Goal: Navigation & Orientation: Find specific page/section

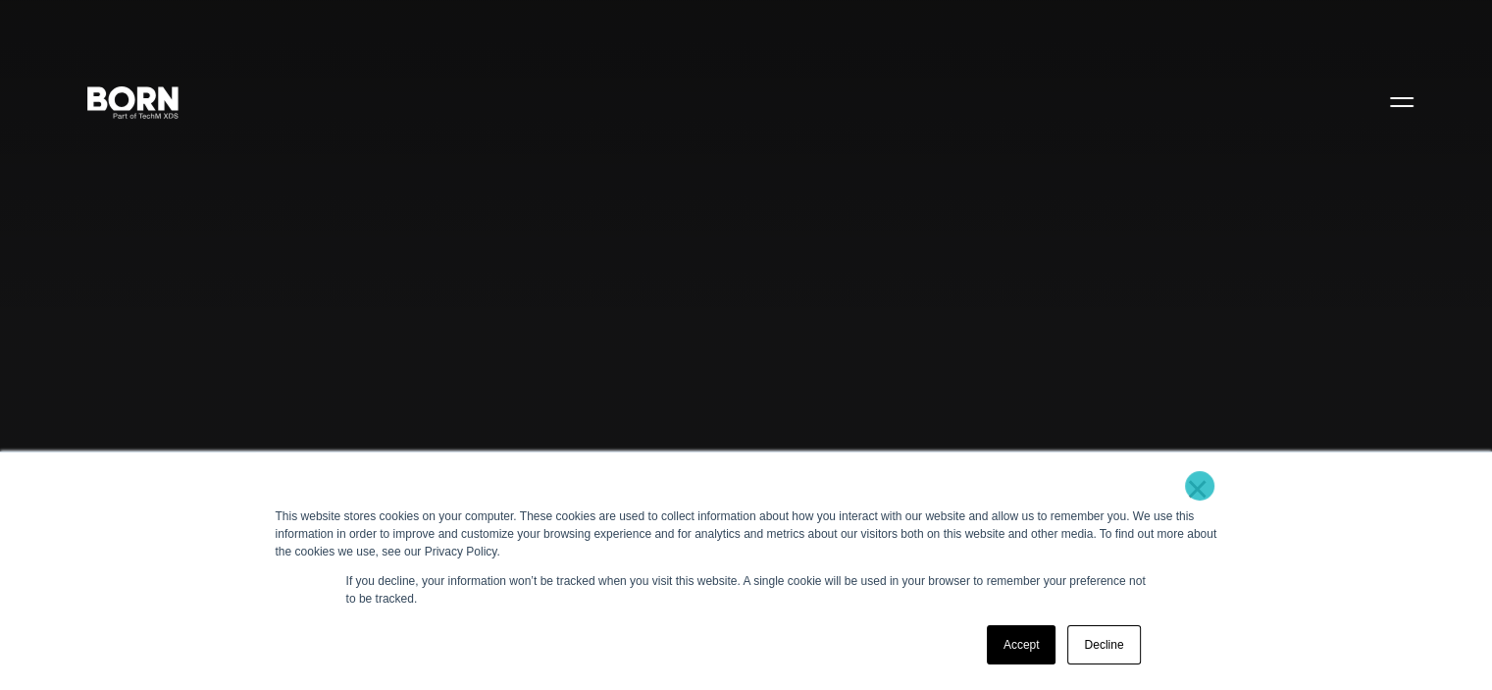
click at [1200, 486] on link "×" at bounding box center [1198, 489] width 24 height 18
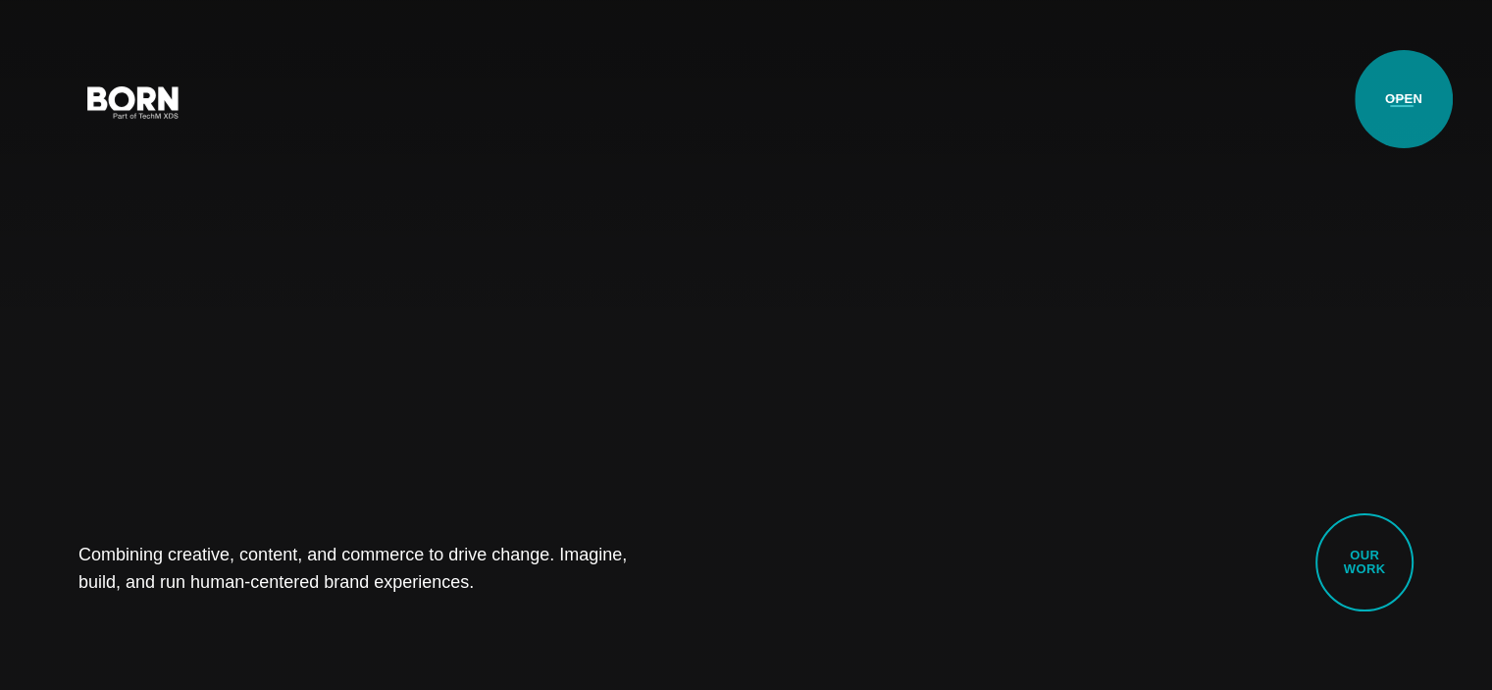
click at [1404, 99] on button "Primary Menu" at bounding box center [1402, 100] width 47 height 41
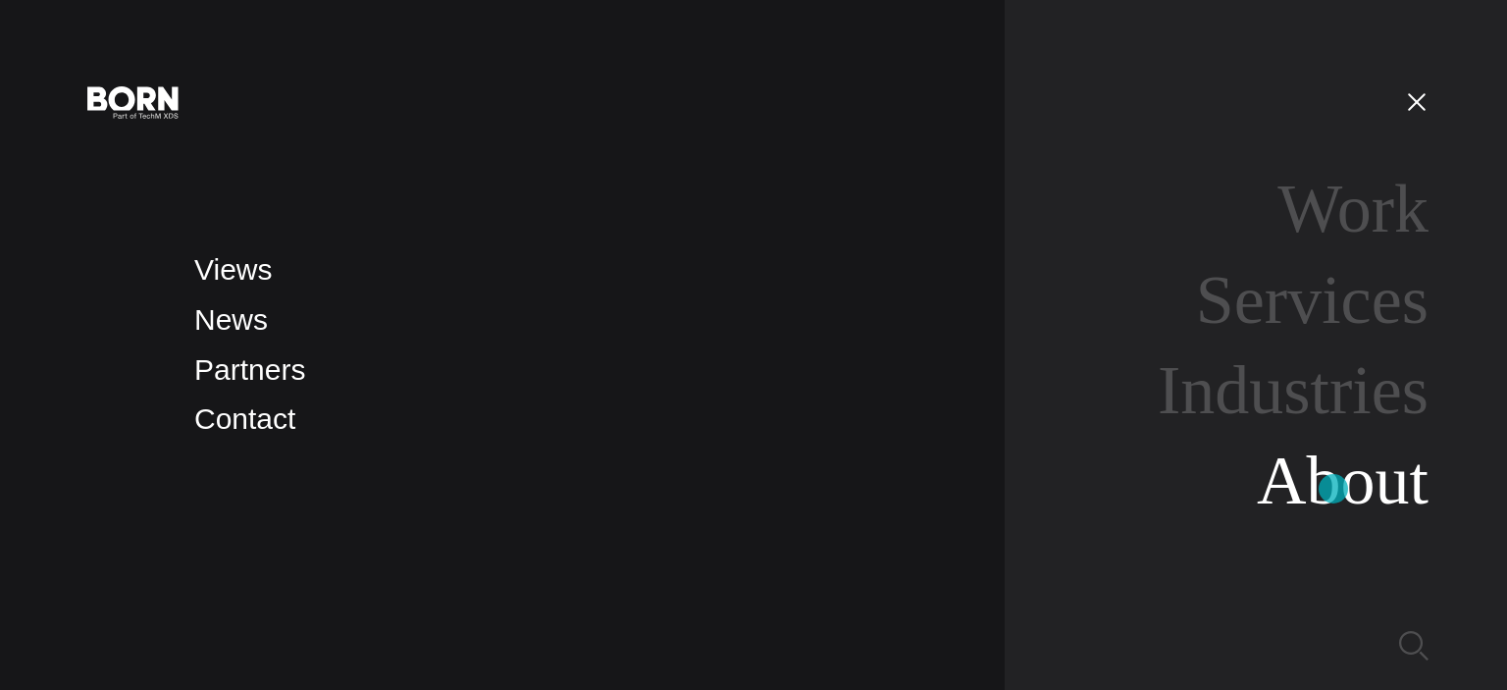
click at [1333, 489] on link "About" at bounding box center [1343, 480] width 172 height 76
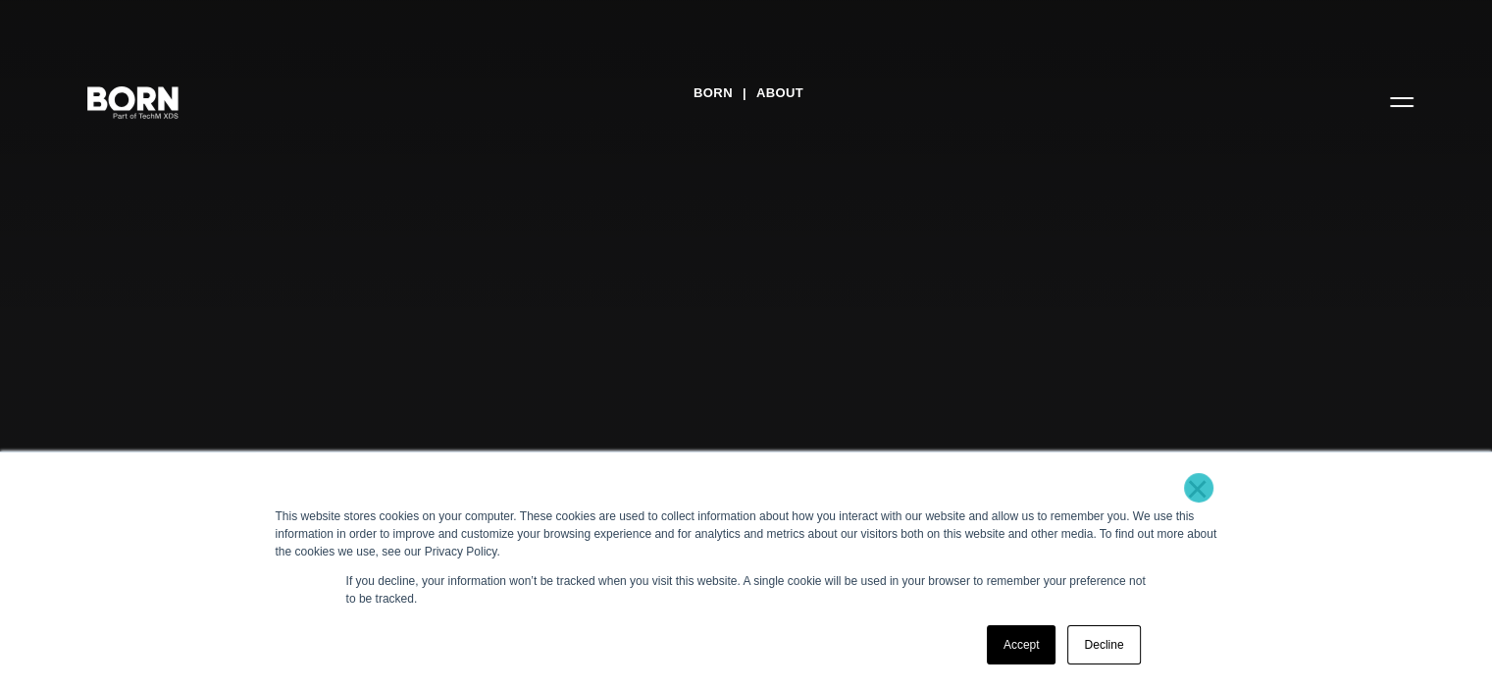
click at [1199, 488] on link "×" at bounding box center [1198, 489] width 24 height 18
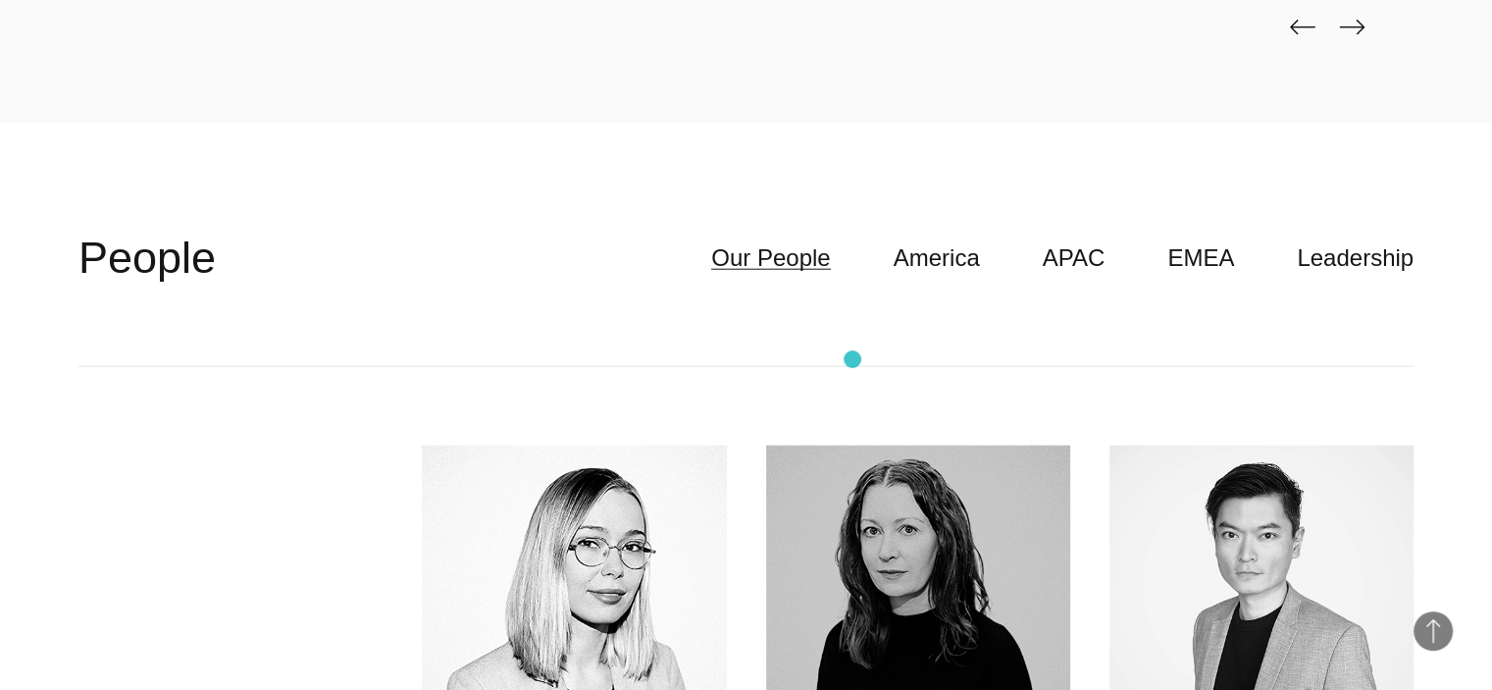
scroll to position [4910, 0]
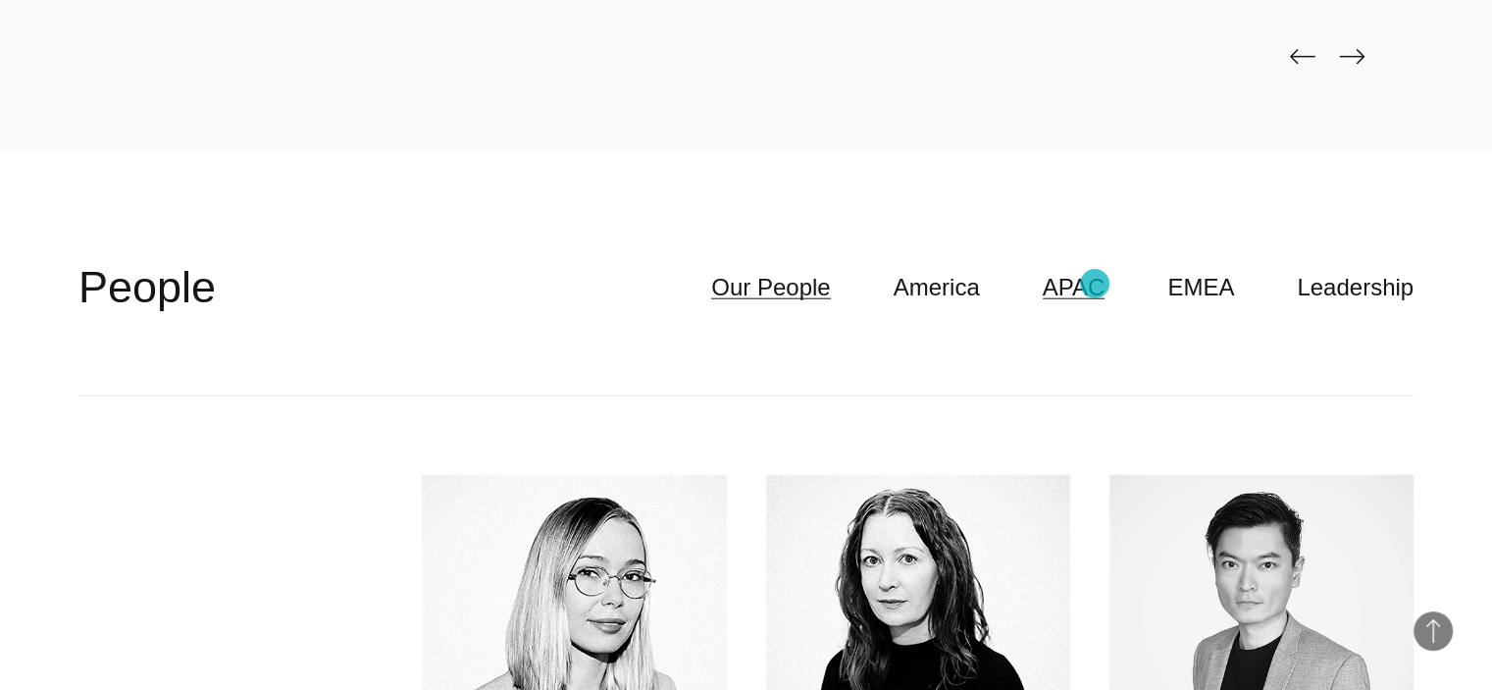
click at [1095, 284] on link "APAC" at bounding box center [1074, 287] width 63 height 37
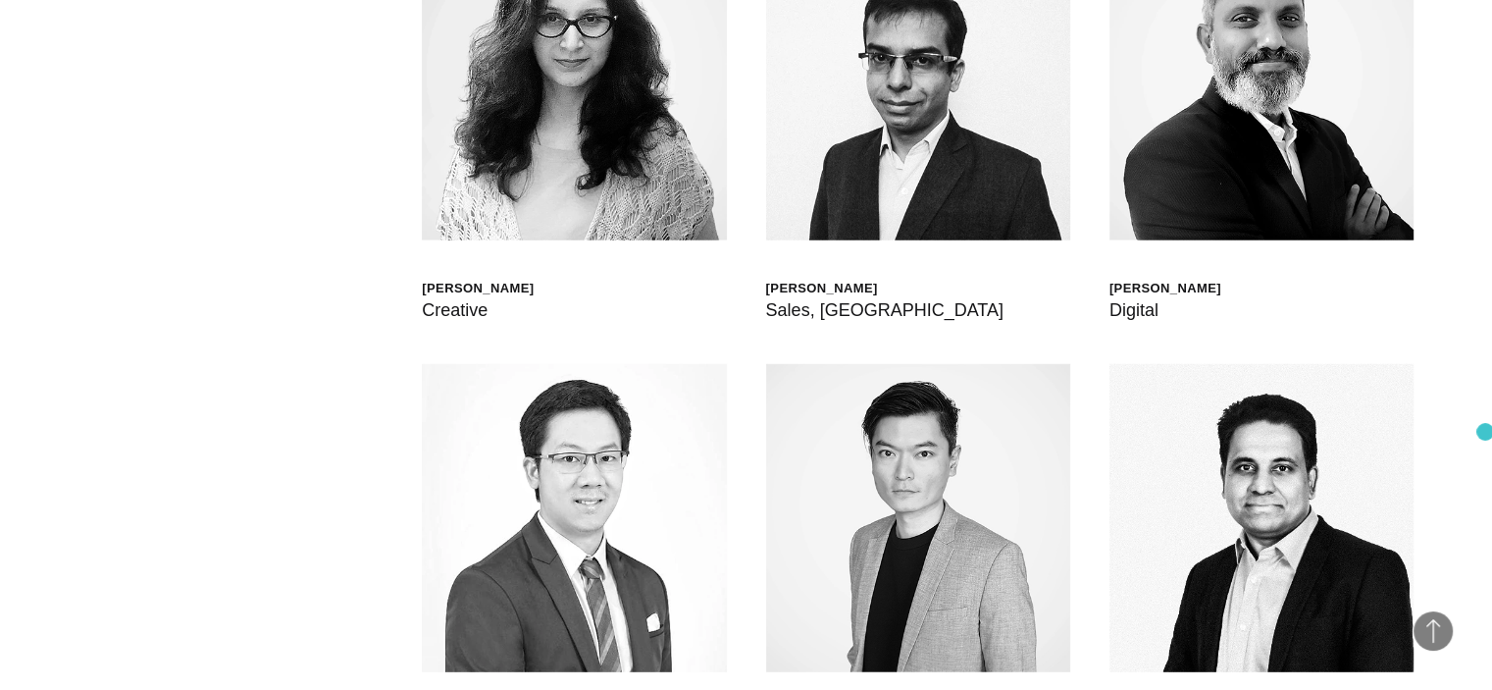
scroll to position [5269, 0]
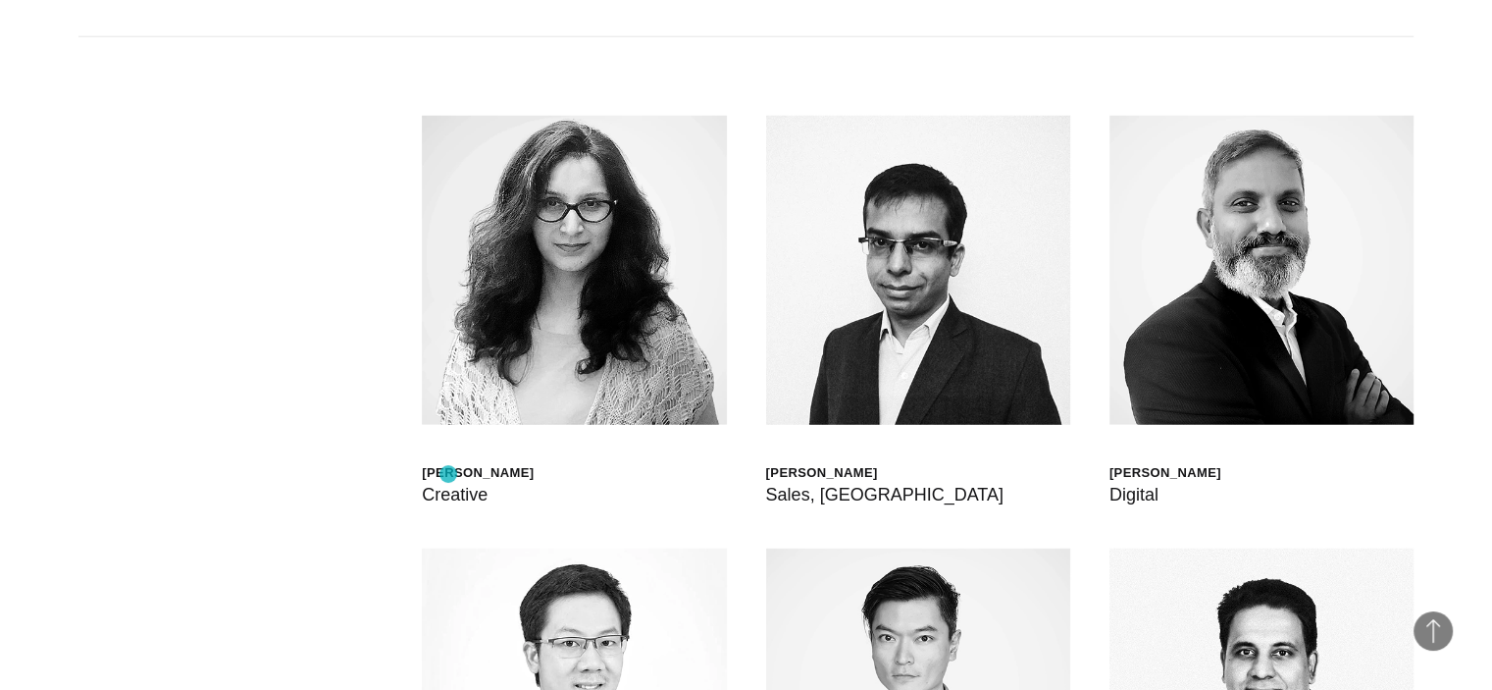
click at [448, 474] on div "Anjali Dutta" at bounding box center [478, 472] width 112 height 17
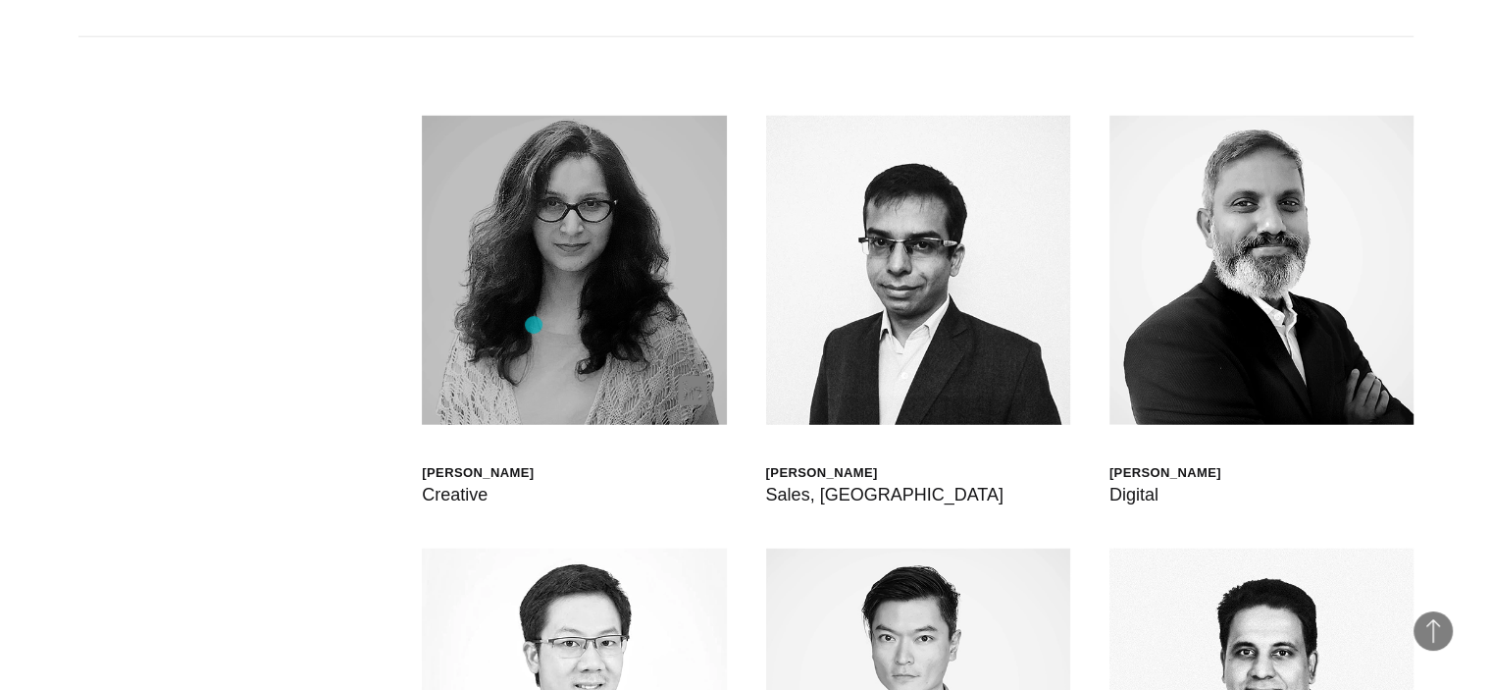
click at [534, 325] on img at bounding box center [574, 270] width 304 height 309
click at [571, 290] on img at bounding box center [574, 270] width 304 height 309
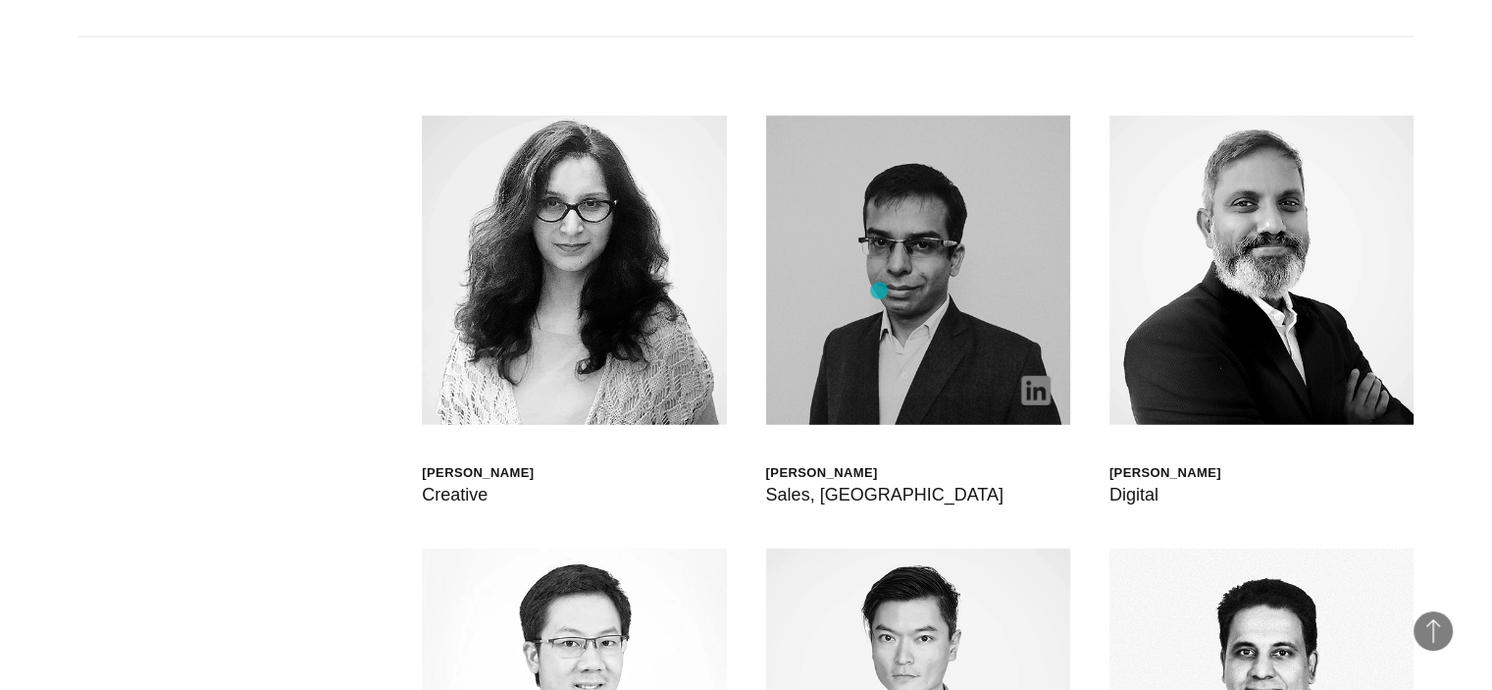
click at [879, 290] on img at bounding box center [918, 270] width 304 height 309
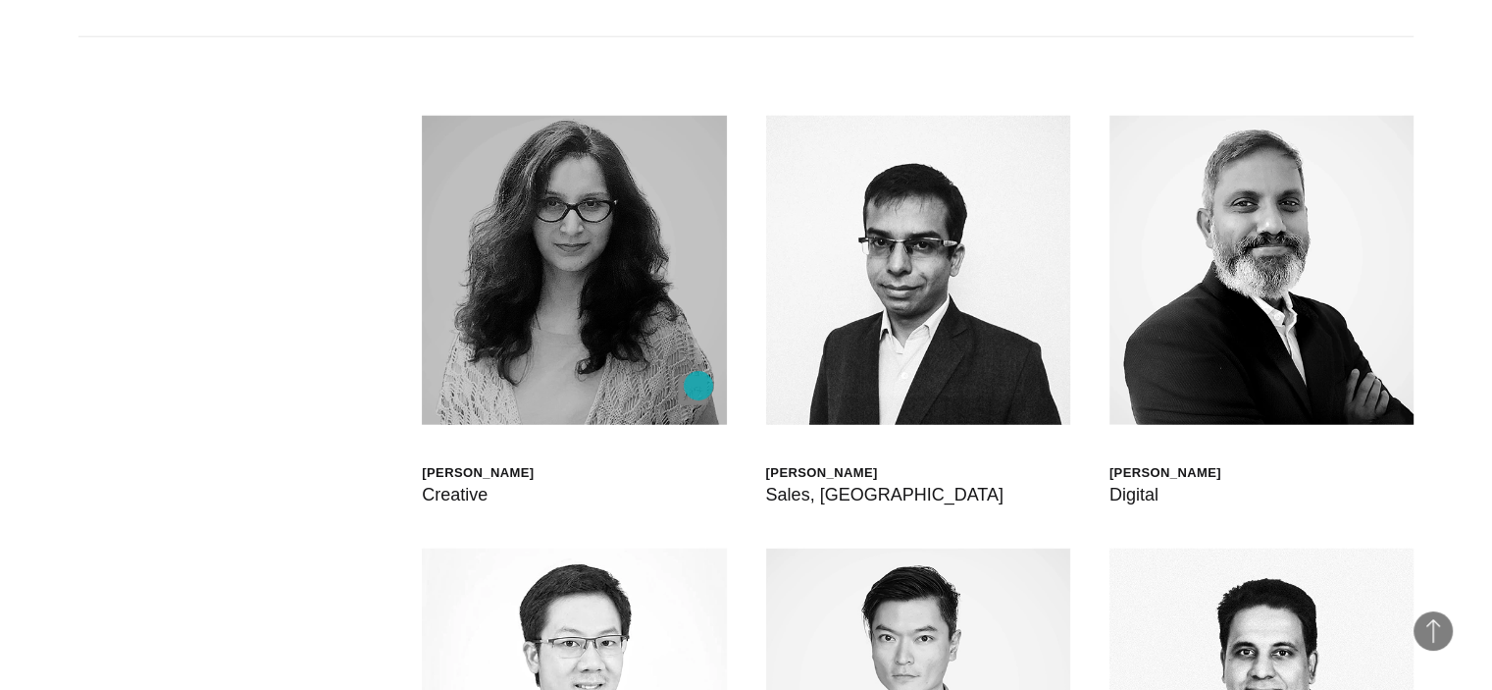
click at [699, 386] on img at bounding box center [692, 390] width 29 height 29
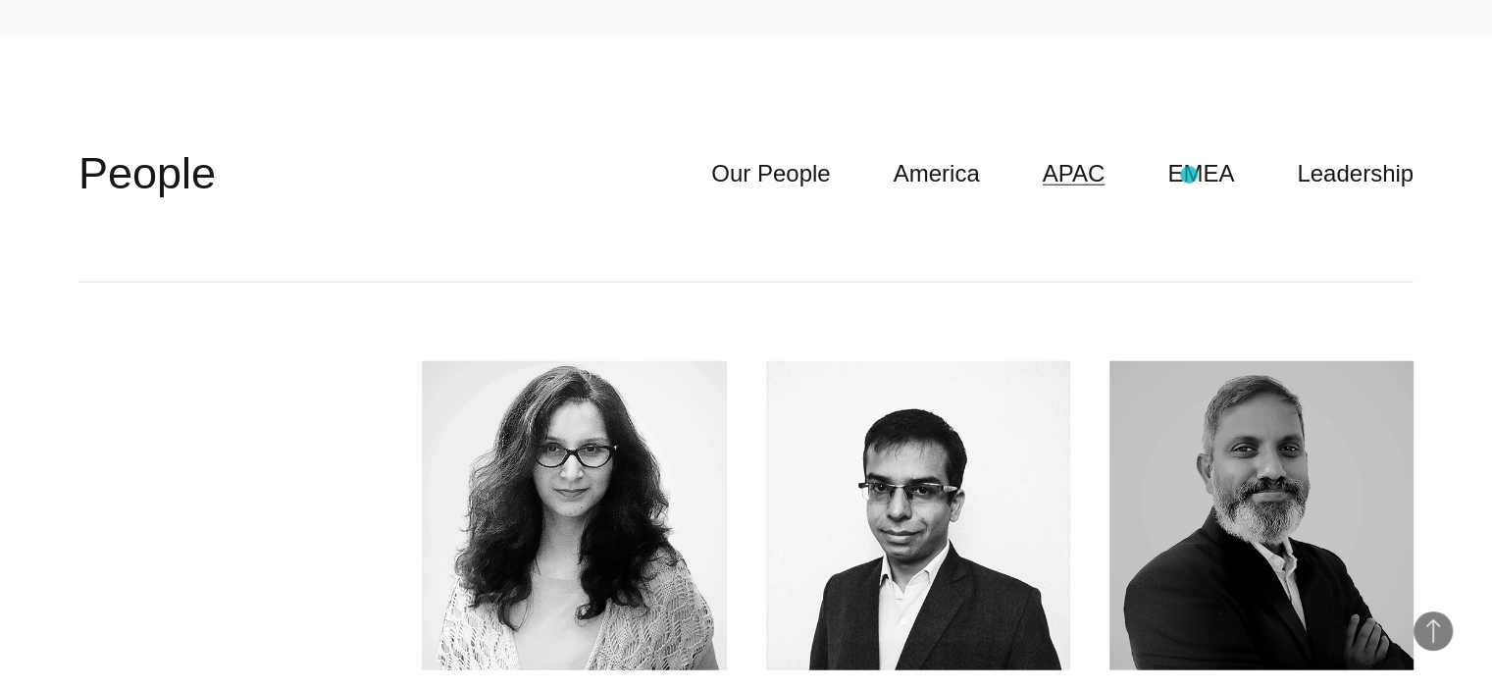
scroll to position [5022, 0]
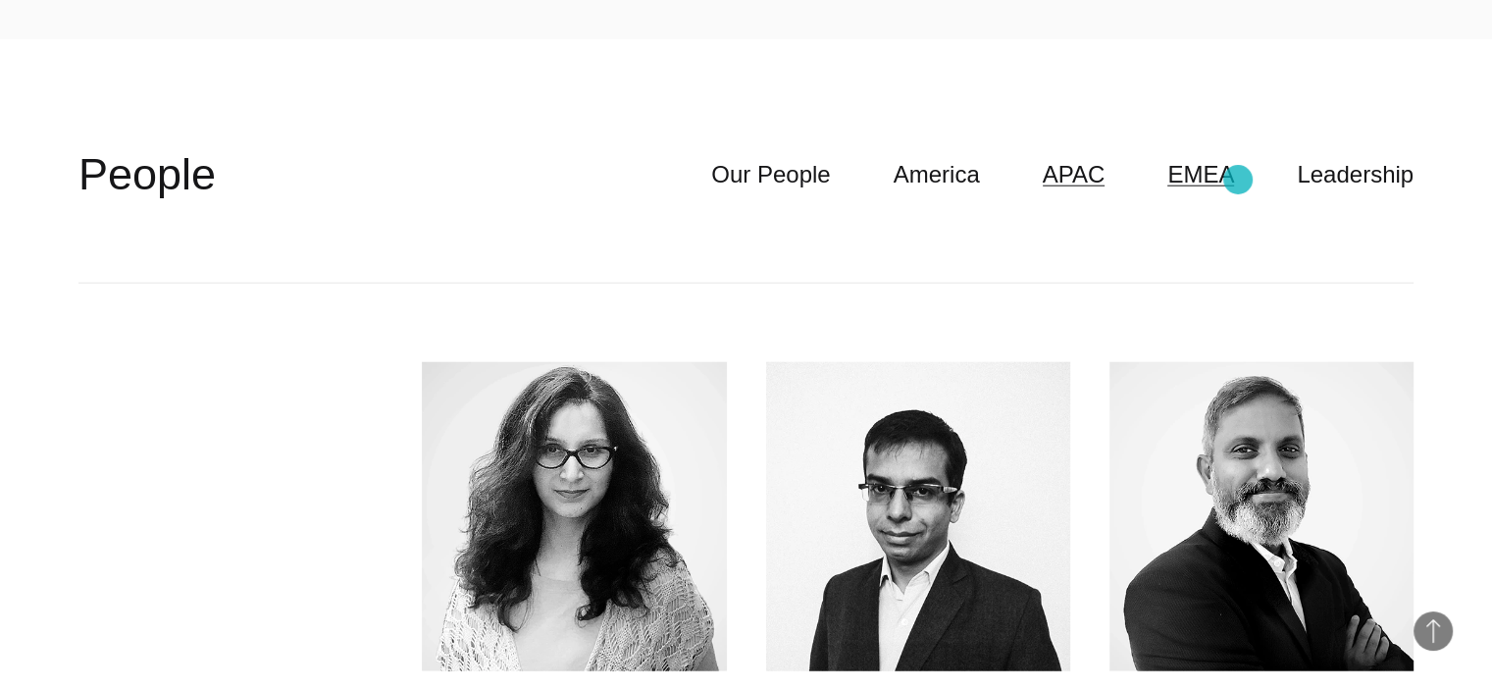
click at [1234, 180] on link "EMEA" at bounding box center [1201, 174] width 67 height 37
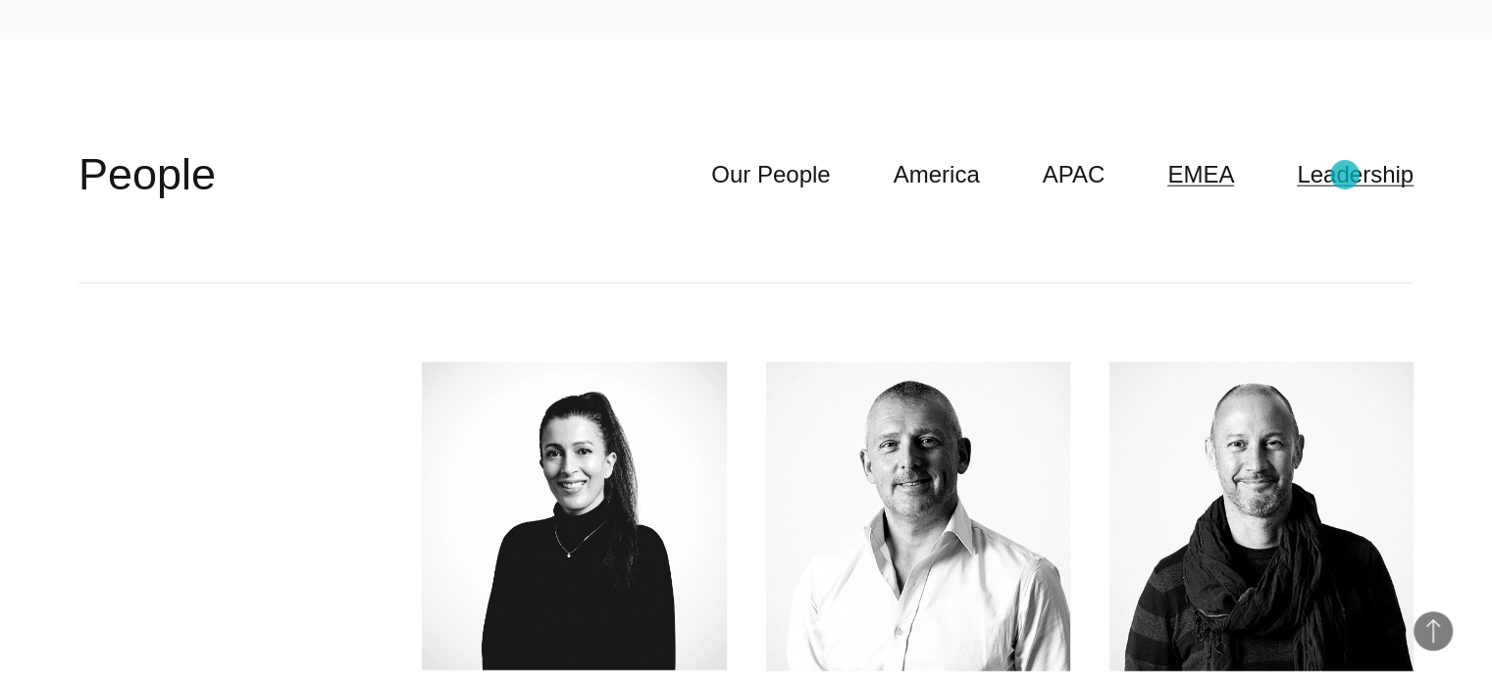
click at [1345, 175] on link "Leadership" at bounding box center [1355, 174] width 117 height 37
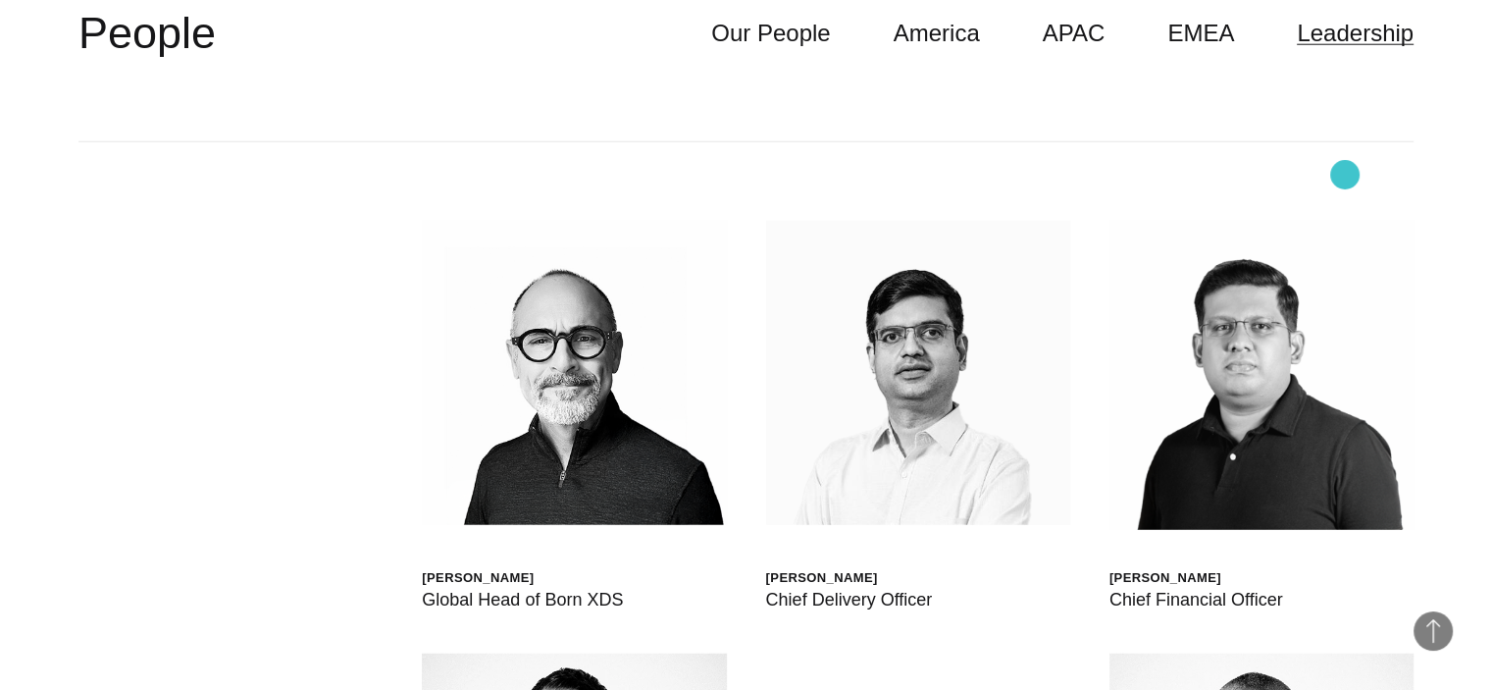
scroll to position [5163, 0]
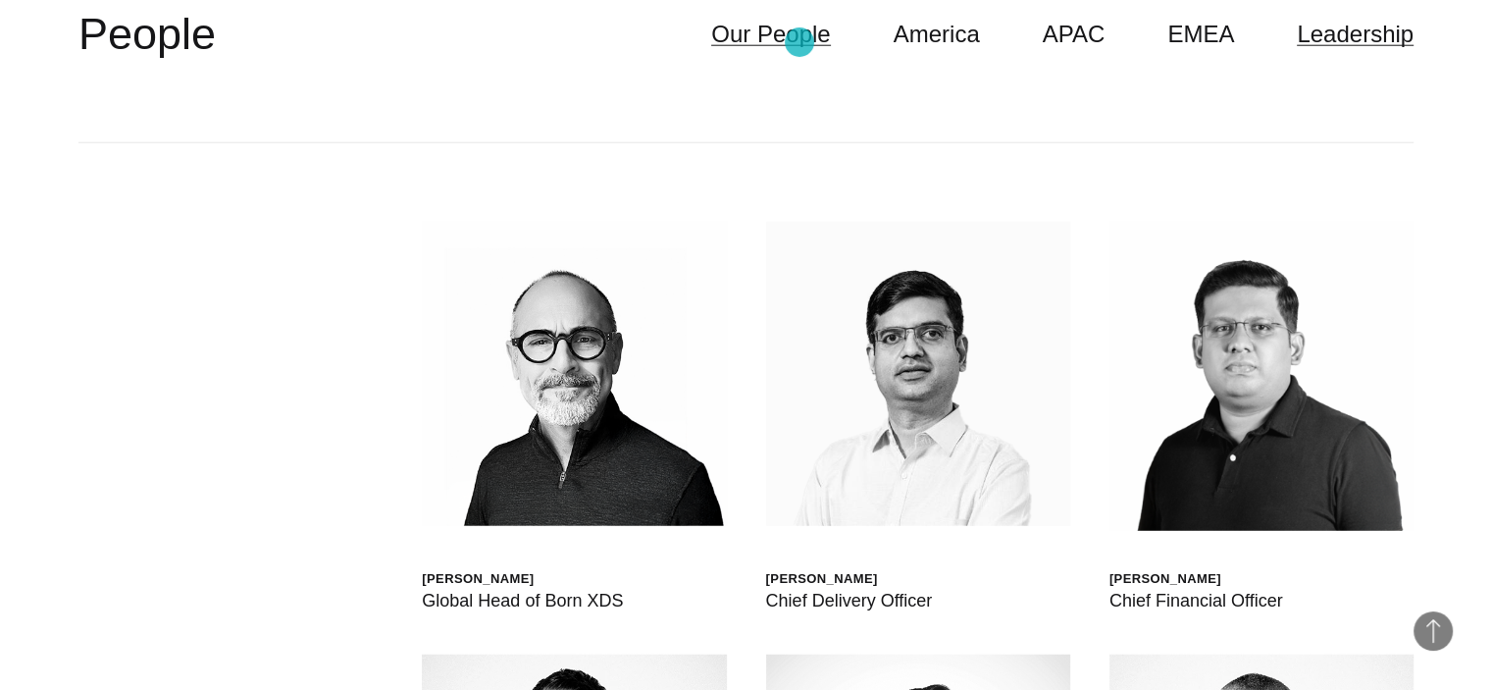
click at [800, 42] on link "Our People" at bounding box center [770, 34] width 119 height 37
